Goal: Entertainment & Leisure: Browse casually

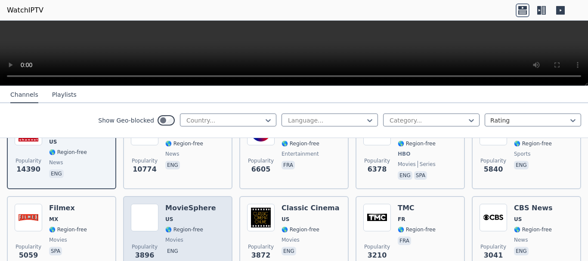
scroll to position [86, 0]
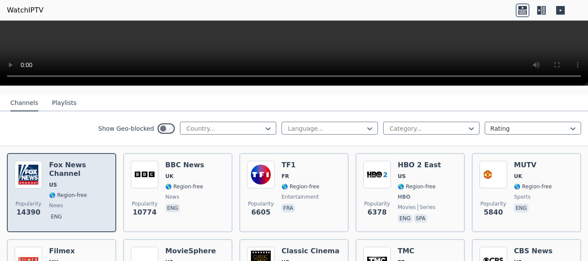
click at [92, 213] on span "eng" at bounding box center [78, 218] width 59 height 10
click at [93, 213] on span "eng" at bounding box center [78, 218] width 59 height 10
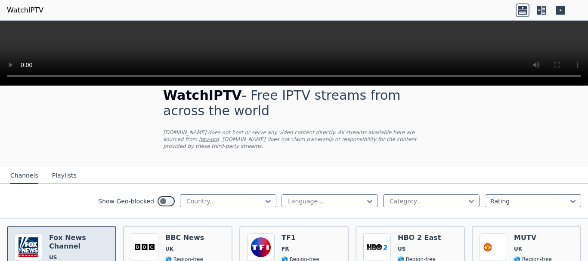
scroll to position [0, 0]
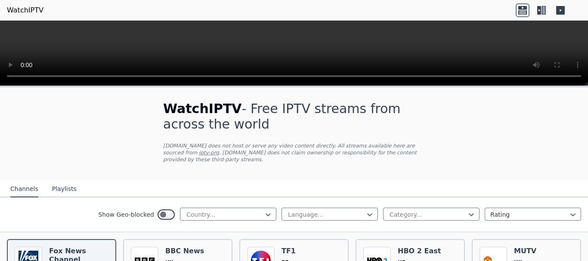
click at [56, 181] on button "Playlists" at bounding box center [64, 189] width 25 height 16
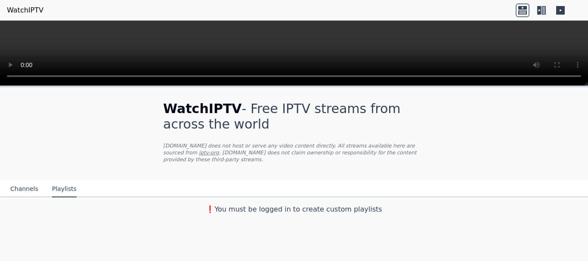
click at [24, 181] on button "Channels" at bounding box center [24, 189] width 28 height 16
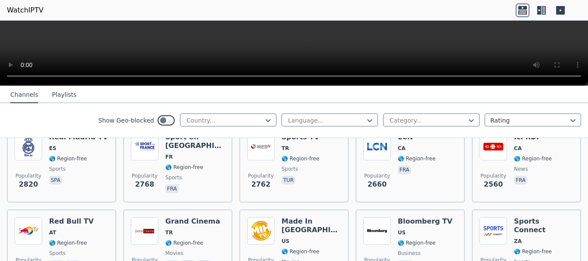
scroll to position [302, 0]
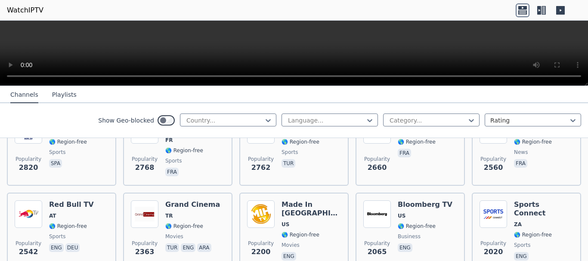
click at [396, 95] on nav "Channels Playlists" at bounding box center [294, 94] width 588 height 17
click at [545, 11] on icon at bounding box center [544, 10] width 4 height 9
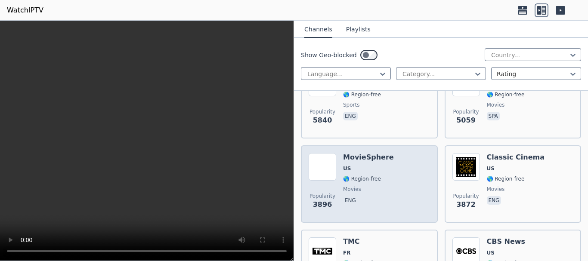
click at [383, 186] on span "movies" at bounding box center [368, 189] width 51 height 7
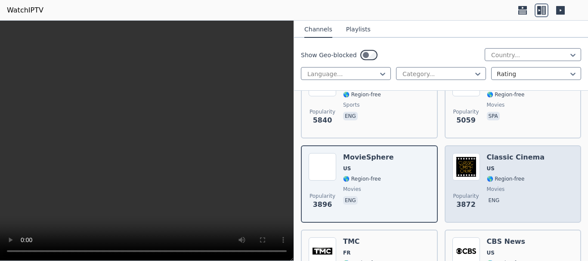
click at [550, 176] on div "Popularity 3872 Classic Cinema US 🌎 Region-free movies eng" at bounding box center [513, 184] width 121 height 62
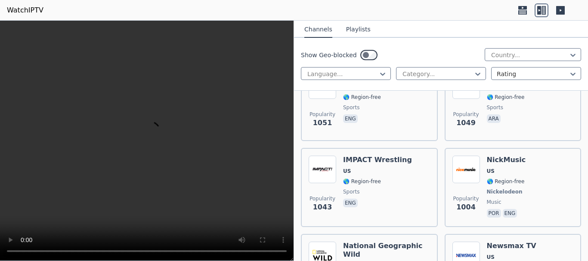
scroll to position [2412, 0]
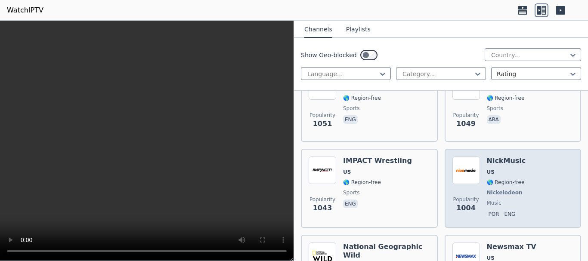
click at [508, 179] on span "🌎 Region-free" at bounding box center [506, 182] width 38 height 7
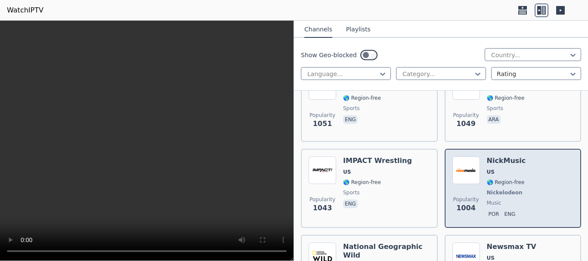
click at [541, 160] on div "Popularity 1004 NickMusic US 🌎 Region-free Nickelodeon music por eng" at bounding box center [513, 189] width 121 height 64
